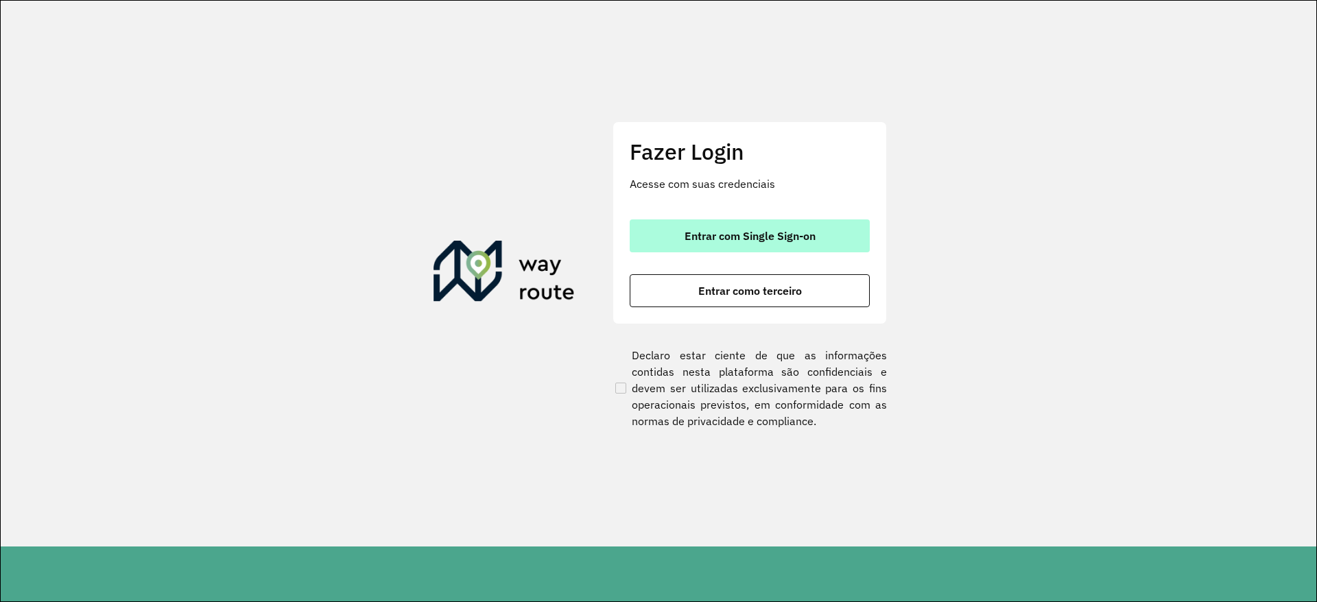
click at [714, 227] on button "Entrar com Single Sign-on" at bounding box center [750, 236] width 240 height 33
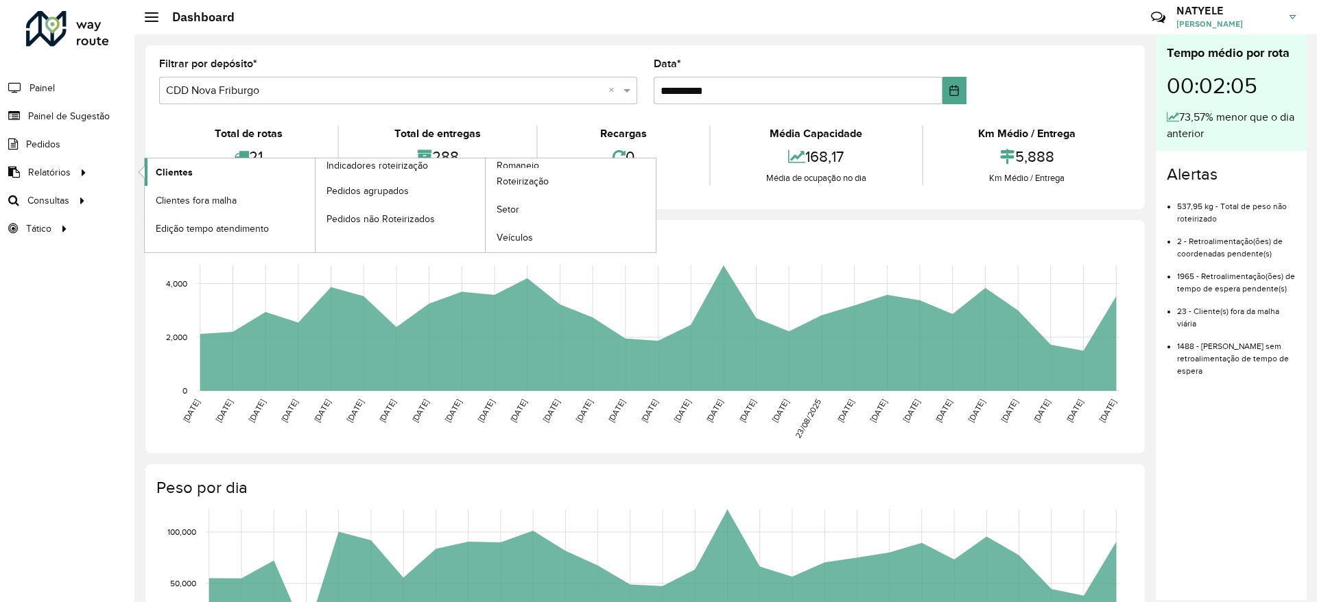
click at [181, 171] on span "Clientes" at bounding box center [174, 172] width 37 height 14
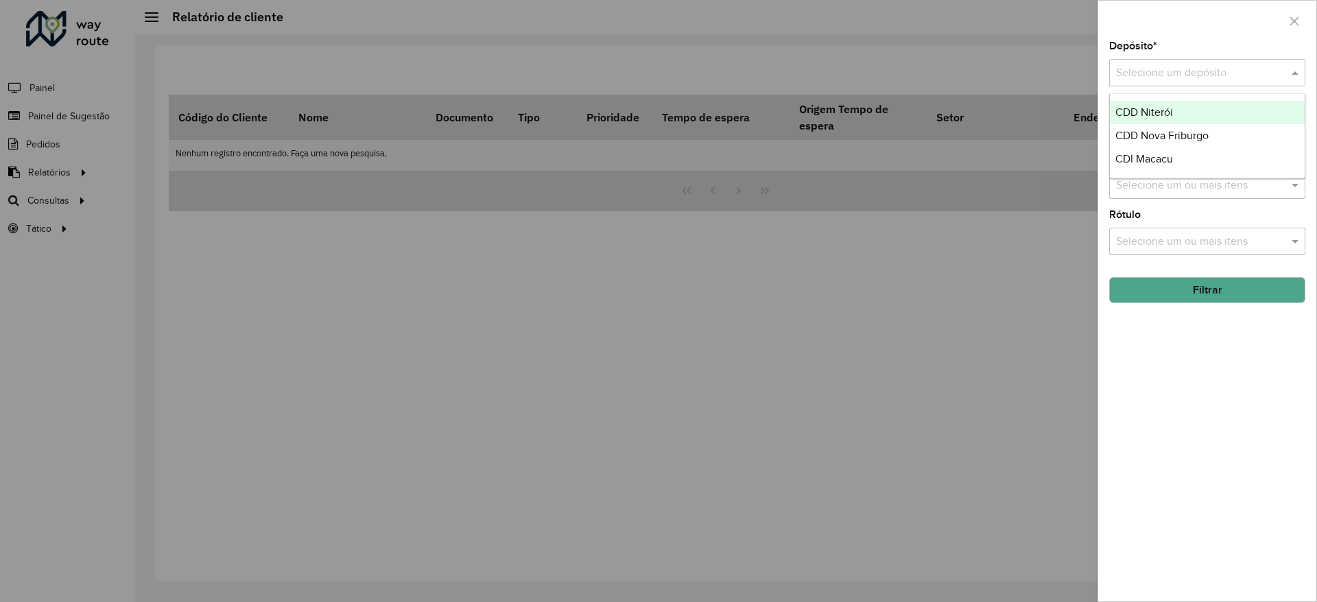
click at [1268, 75] on input "text" at bounding box center [1193, 73] width 155 height 16
click at [1197, 131] on span "CDD Nova Friburgo" at bounding box center [1162, 136] width 93 height 12
click at [1175, 285] on button "Filtrar" at bounding box center [1207, 290] width 196 height 26
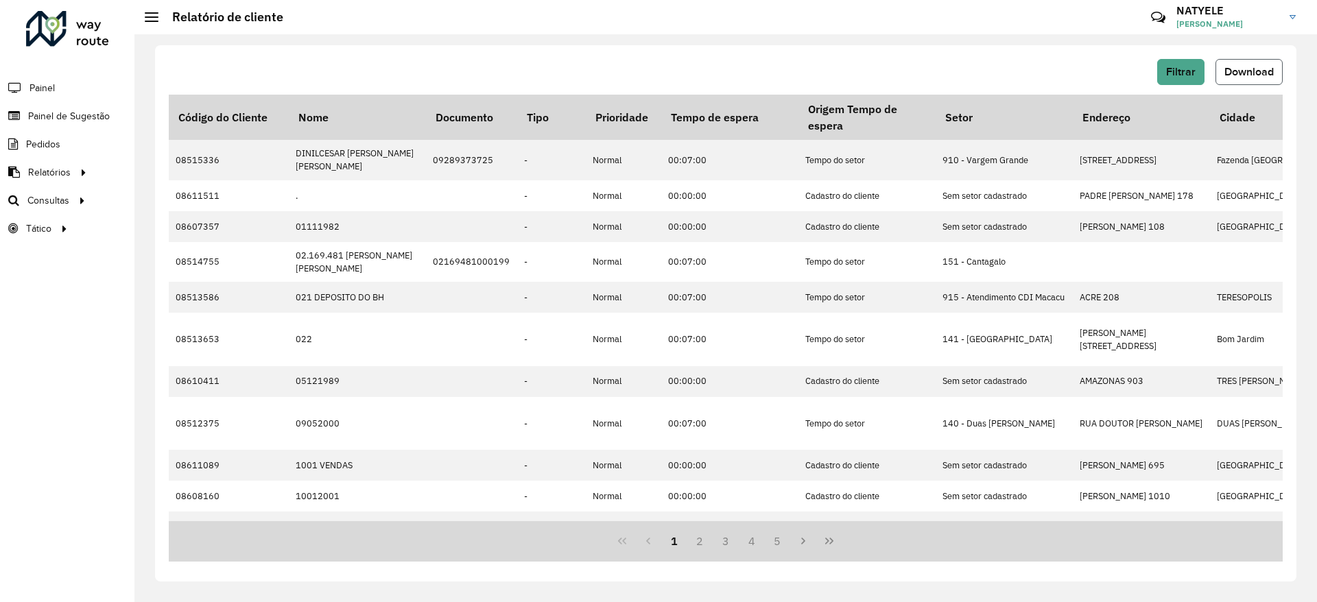
click at [1232, 72] on span "Download" at bounding box center [1249, 72] width 49 height 12
